Goal: Task Accomplishment & Management: Manage account settings

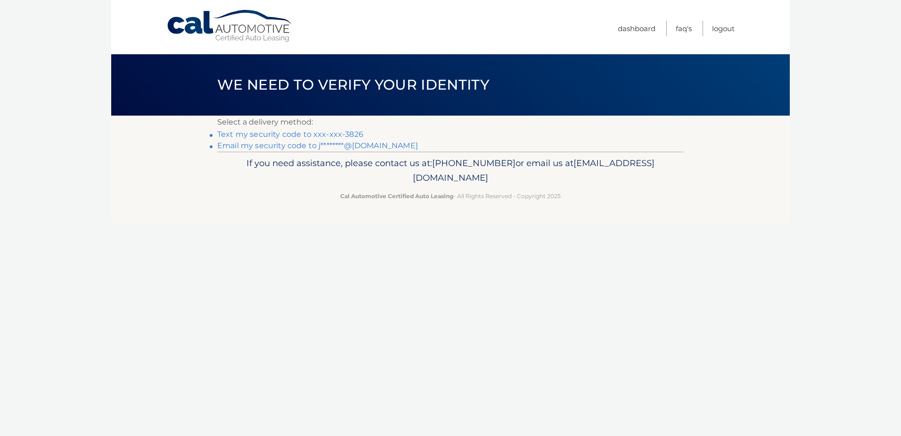
click at [262, 133] on link "Text my security code to xxx-xxx-3826" at bounding box center [290, 134] width 146 height 9
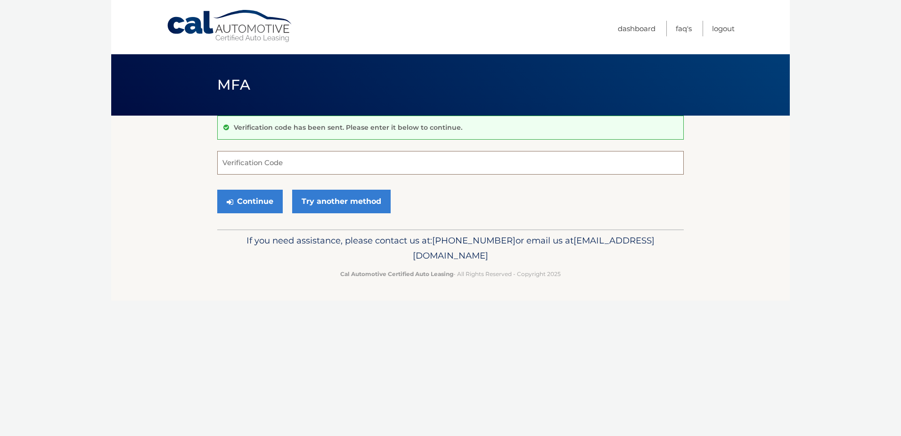
click at [244, 160] on input "Verification Code" at bounding box center [450, 163] width 467 height 24
type input "111287"
click at [249, 201] on button "Continue" at bounding box center [250, 202] width 66 height 24
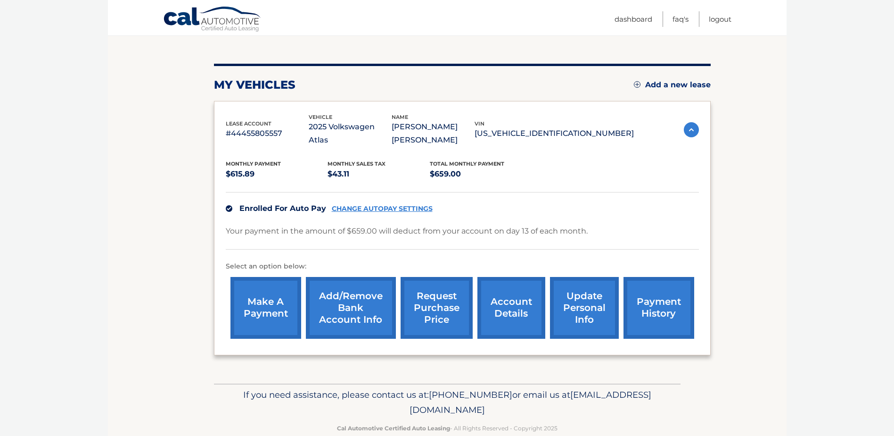
scroll to position [113, 0]
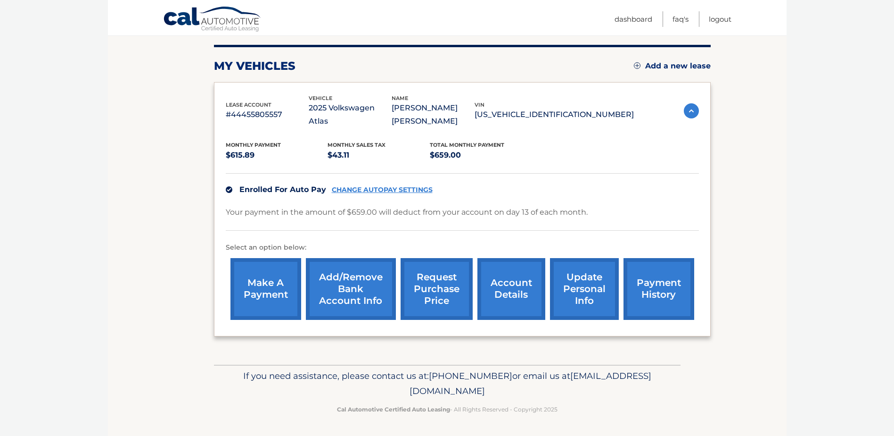
click at [515, 289] on link "account details" at bounding box center [512, 289] width 68 height 62
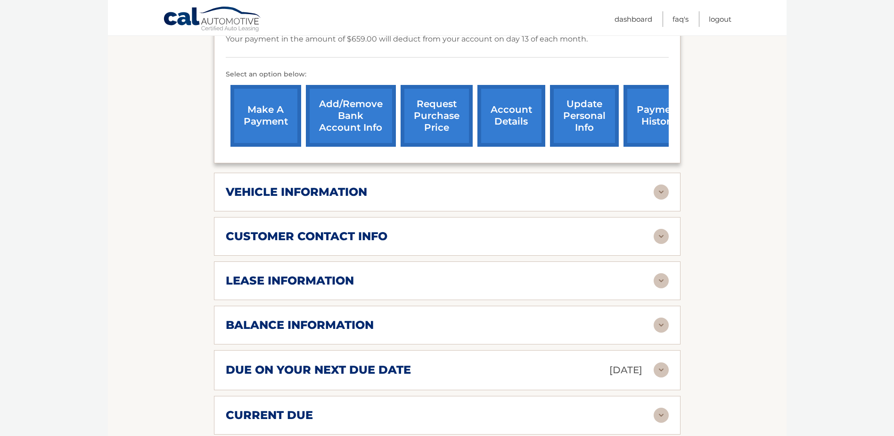
scroll to position [283, 0]
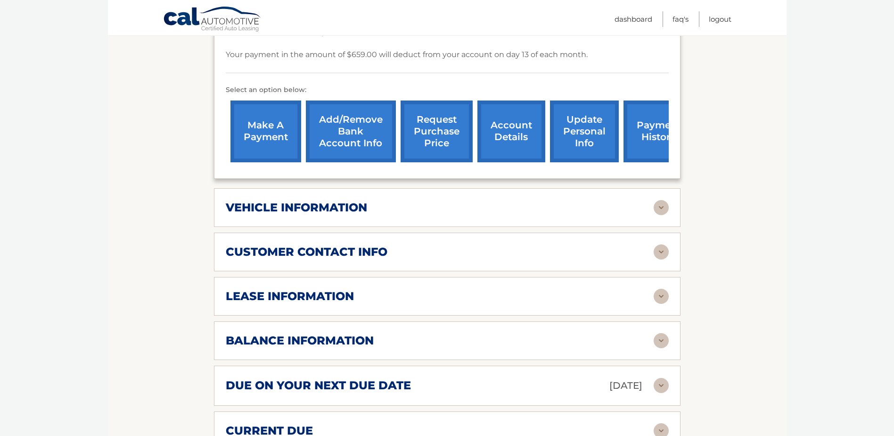
click at [663, 297] on img at bounding box center [661, 296] width 15 height 15
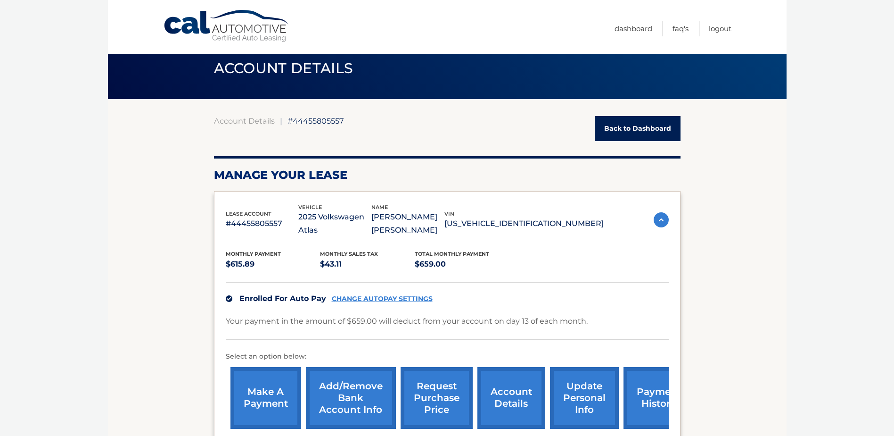
scroll to position [0, 0]
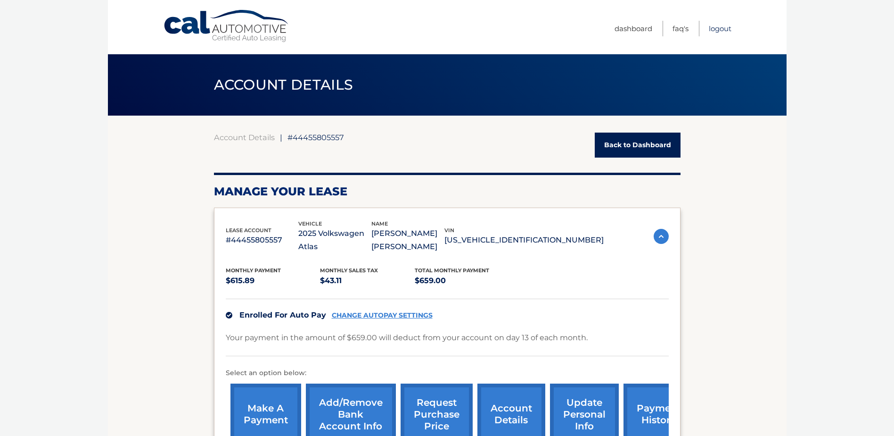
click at [719, 28] on link "Logout" at bounding box center [720, 29] width 23 height 16
